Goal: Information Seeking & Learning: Learn about a topic

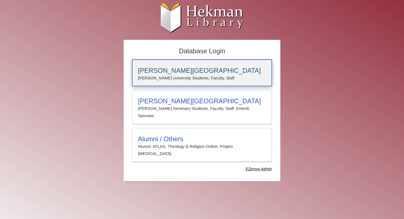
click at [180, 68] on h3 "[PERSON_NAME][GEOGRAPHIC_DATA]" at bounding box center [202, 71] width 128 height 8
click at [205, 80] on p "[PERSON_NAME] University Students, Faculty, Staff" at bounding box center [202, 78] width 128 height 7
